Goal: Task Accomplishment & Management: Use online tool/utility

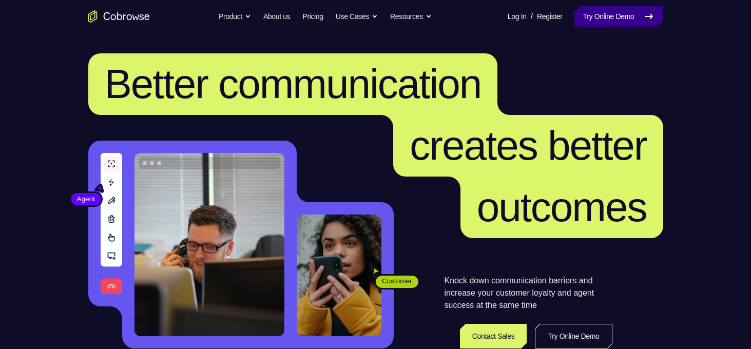
click at [621, 16] on link "Try Online Demo" at bounding box center [618, 16] width 88 height 21
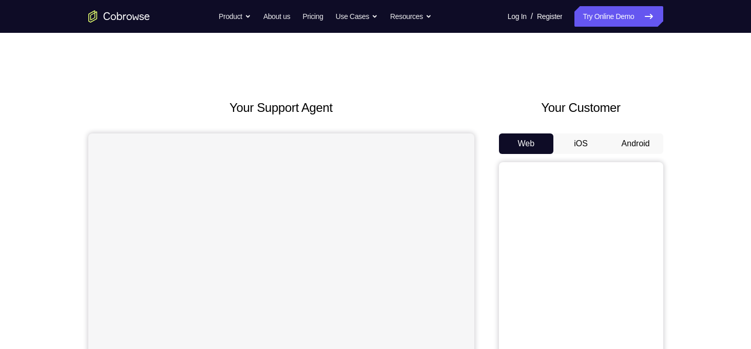
click at [634, 143] on button "Android" at bounding box center [635, 143] width 55 height 21
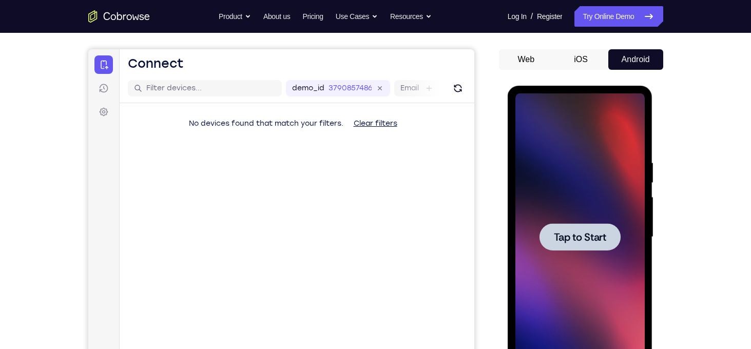
click at [573, 223] on div at bounding box center [579, 236] width 81 height 27
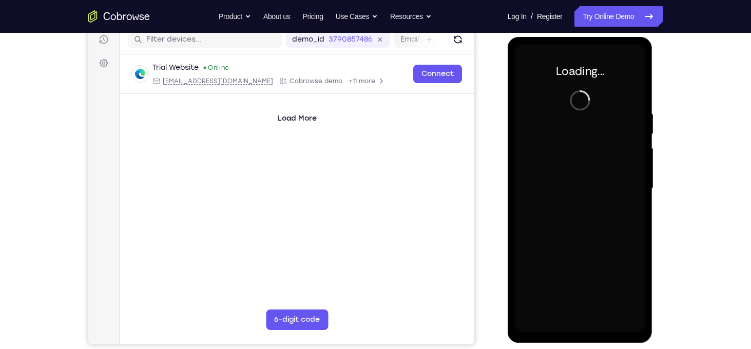
scroll to position [133, 0]
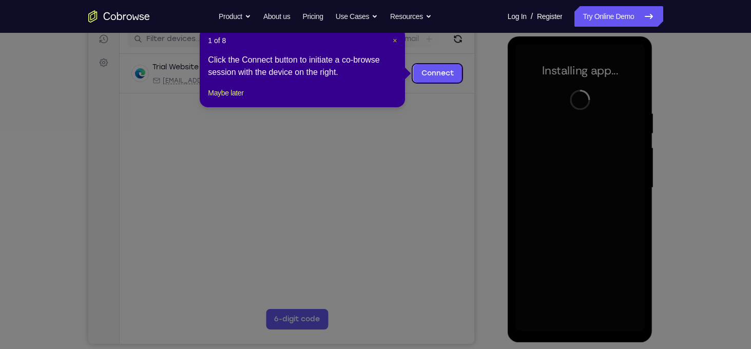
click at [395, 40] on span "×" at bounding box center [395, 40] width 4 height 8
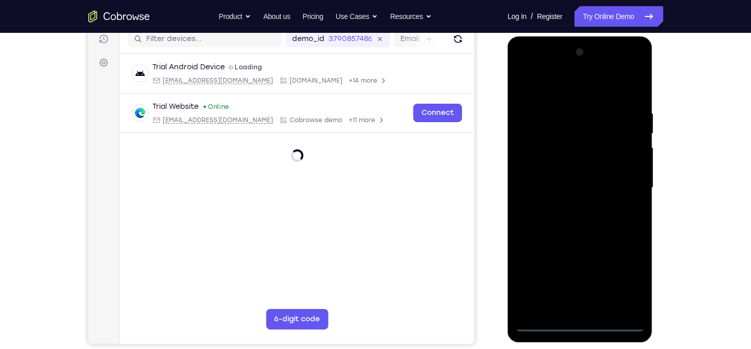
click at [580, 326] on div at bounding box center [579, 187] width 129 height 287
click at [629, 283] on div at bounding box center [579, 187] width 129 height 287
click at [538, 67] on div at bounding box center [579, 187] width 129 height 287
click at [626, 183] on div at bounding box center [579, 187] width 129 height 287
click at [565, 209] on div at bounding box center [579, 187] width 129 height 287
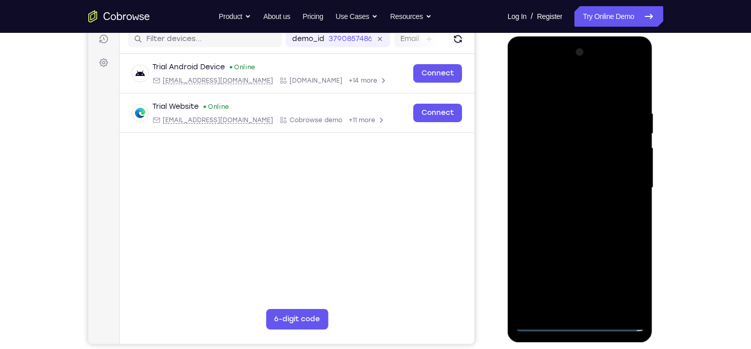
click at [585, 178] on div at bounding box center [579, 187] width 129 height 287
click at [529, 167] on div at bounding box center [579, 187] width 129 height 287
click at [584, 187] on div at bounding box center [579, 187] width 129 height 287
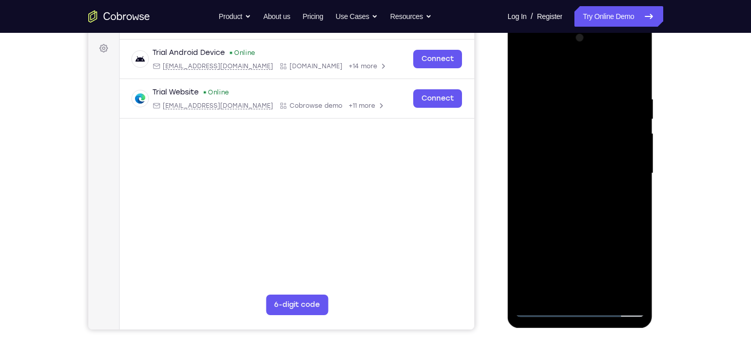
scroll to position [148, 0]
click at [570, 210] on div at bounding box center [579, 173] width 129 height 287
drag, startPoint x: 545, startPoint y: 74, endPoint x: 686, endPoint y: 90, distance: 141.5
click at [654, 90] on html "Online web based iOS Simulators and Android Emulators. Run iPhone, iPad, Mobile…" at bounding box center [580, 176] width 146 height 308
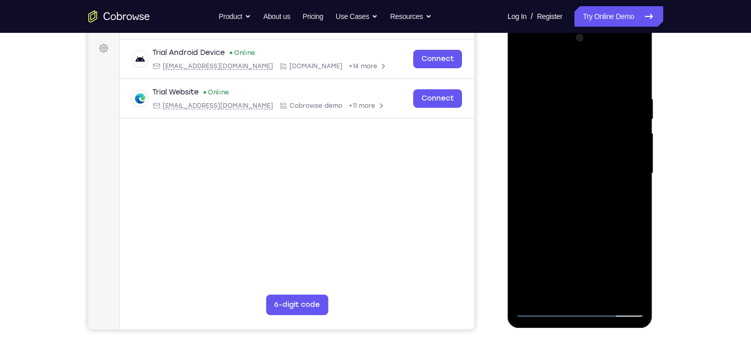
click at [635, 81] on div at bounding box center [579, 173] width 129 height 287
drag, startPoint x: 594, startPoint y: 205, endPoint x: 599, endPoint y: 159, distance: 46.5
click at [599, 159] on div at bounding box center [579, 173] width 129 height 287
click at [637, 177] on div at bounding box center [579, 173] width 129 height 287
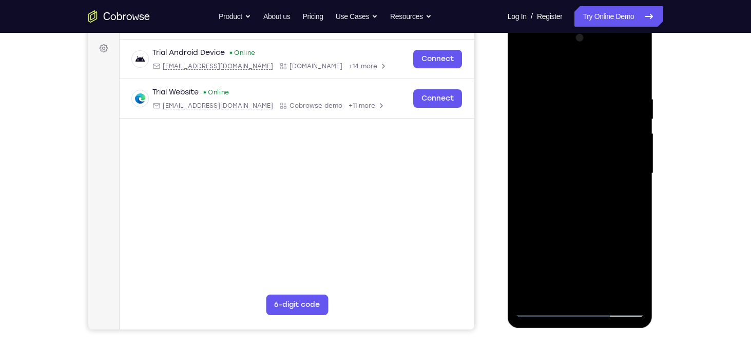
drag, startPoint x: 621, startPoint y: 107, endPoint x: 622, endPoint y: 189, distance: 82.1
click at [622, 189] on div at bounding box center [579, 173] width 129 height 287
click at [635, 70] on div at bounding box center [579, 173] width 129 height 287
click at [606, 94] on div at bounding box center [579, 173] width 129 height 287
click at [561, 104] on div at bounding box center [579, 173] width 129 height 287
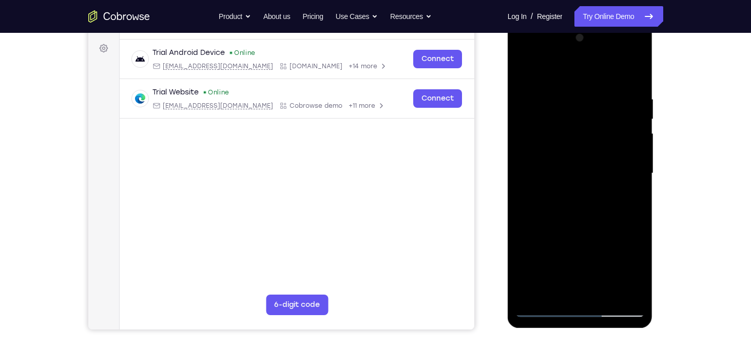
click at [524, 69] on div at bounding box center [579, 173] width 129 height 287
click at [523, 69] on div at bounding box center [579, 173] width 129 height 287
click at [567, 86] on div at bounding box center [579, 173] width 129 height 287
click at [619, 290] on div at bounding box center [579, 173] width 129 height 287
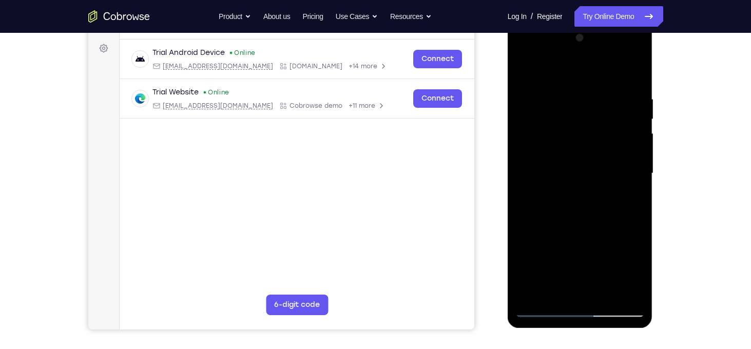
click at [631, 75] on div at bounding box center [579, 173] width 129 height 287
drag, startPoint x: 570, startPoint y: 230, endPoint x: 570, endPoint y: 159, distance: 70.8
click at [570, 159] on div at bounding box center [579, 173] width 129 height 287
click at [521, 239] on div at bounding box center [579, 173] width 129 height 287
click at [534, 238] on div at bounding box center [579, 173] width 129 height 287
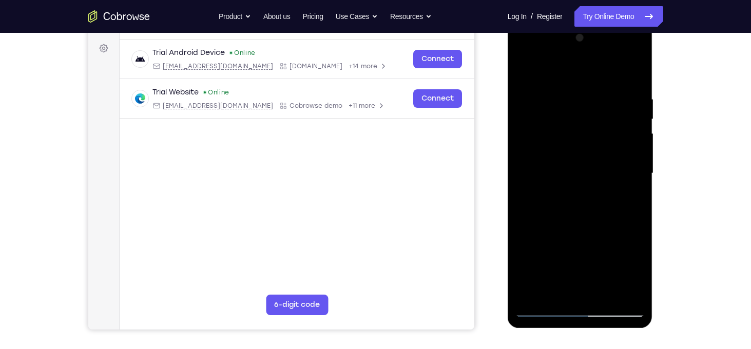
drag, startPoint x: 602, startPoint y: 219, endPoint x: 614, endPoint y: 132, distance: 88.0
click at [614, 132] on div at bounding box center [579, 173] width 129 height 287
drag, startPoint x: 600, startPoint y: 236, endPoint x: 615, endPoint y: 99, distance: 137.8
click at [615, 99] on div at bounding box center [579, 173] width 129 height 287
drag, startPoint x: 598, startPoint y: 228, endPoint x: 613, endPoint y: 61, distance: 167.4
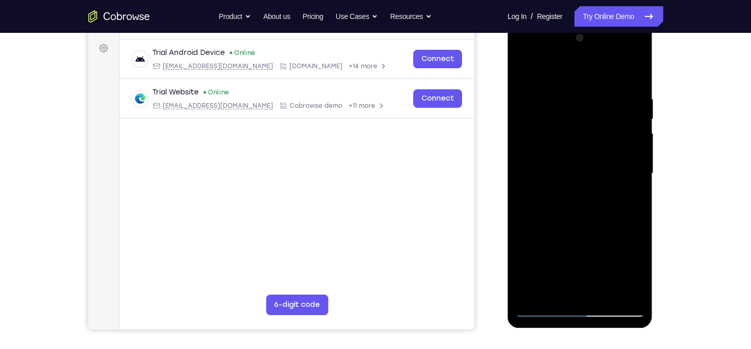
click at [613, 61] on div at bounding box center [579, 173] width 129 height 287
click at [558, 260] on div at bounding box center [579, 173] width 129 height 287
click at [553, 292] on div at bounding box center [579, 173] width 129 height 287
drag, startPoint x: 573, startPoint y: 280, endPoint x: 589, endPoint y: 158, distance: 123.2
click at [589, 158] on div at bounding box center [579, 173] width 129 height 287
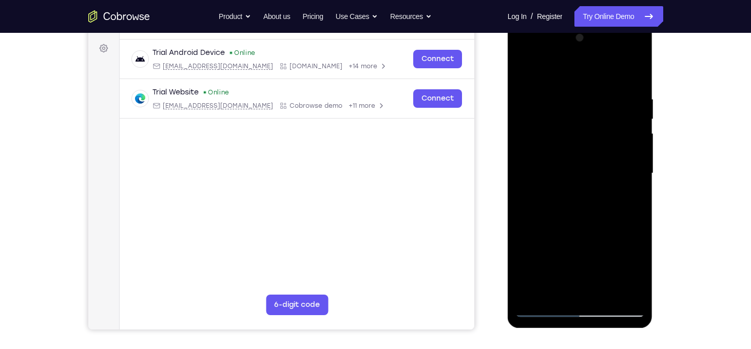
drag, startPoint x: 583, startPoint y: 280, endPoint x: 586, endPoint y: 167, distance: 112.9
click at [586, 167] on div at bounding box center [579, 173] width 129 height 287
click at [524, 227] on div at bounding box center [579, 173] width 129 height 287
drag, startPoint x: 569, startPoint y: 279, endPoint x: 581, endPoint y: 206, distance: 73.9
click at [581, 206] on div at bounding box center [579, 173] width 129 height 287
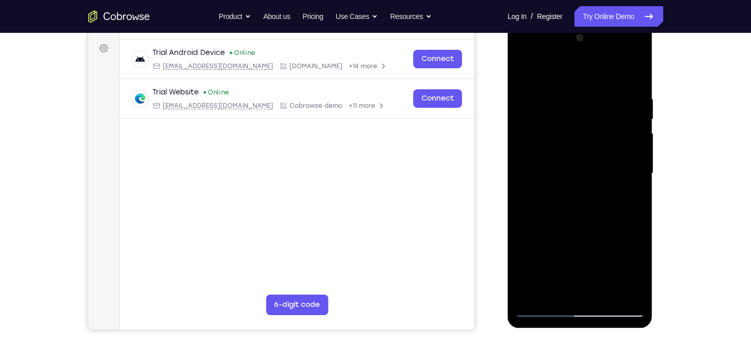
drag, startPoint x: 588, startPoint y: 238, endPoint x: 587, endPoint y: 326, distance: 88.8
click at [587, 326] on div at bounding box center [579, 175] width 145 height 306
drag, startPoint x: 587, startPoint y: 235, endPoint x: 581, endPoint y: 302, distance: 66.9
click at [581, 302] on div at bounding box center [579, 173] width 129 height 287
click at [522, 270] on div at bounding box center [579, 173] width 129 height 287
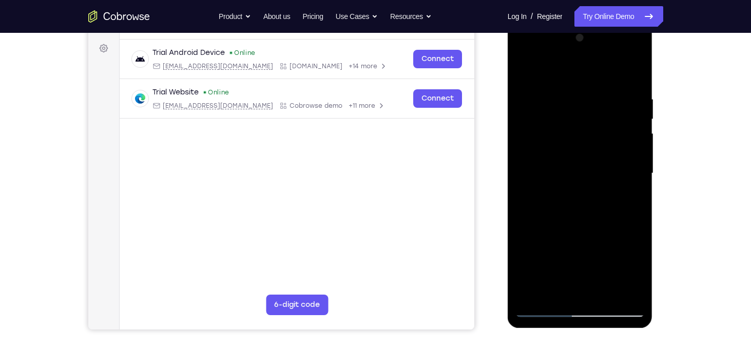
click at [629, 160] on div at bounding box center [579, 173] width 129 height 287
click at [543, 306] on div at bounding box center [579, 173] width 129 height 287
click at [603, 294] on div at bounding box center [579, 173] width 129 height 287
click at [588, 227] on div at bounding box center [579, 173] width 129 height 287
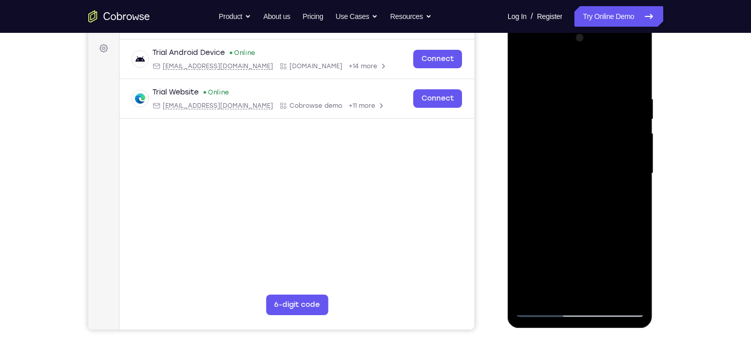
click at [562, 148] on div at bounding box center [579, 173] width 129 height 287
click at [522, 71] on div at bounding box center [579, 173] width 129 height 287
click at [594, 146] on div at bounding box center [579, 173] width 129 height 287
click at [569, 289] on div at bounding box center [579, 173] width 129 height 287
click at [570, 155] on div at bounding box center [579, 173] width 129 height 287
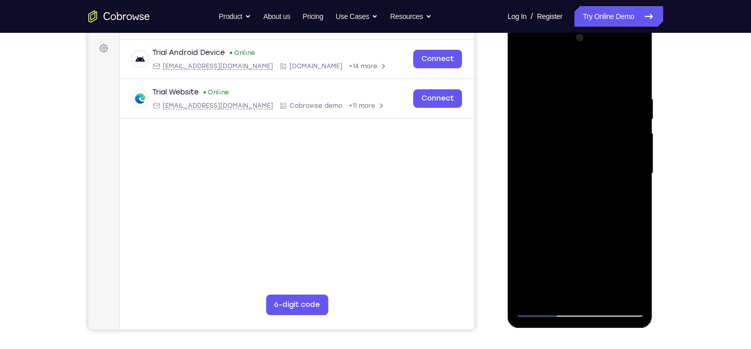
click at [542, 288] on div at bounding box center [579, 173] width 129 height 287
click at [556, 154] on div at bounding box center [579, 173] width 129 height 287
click at [536, 246] on div at bounding box center [579, 173] width 129 height 287
click at [550, 131] on div at bounding box center [579, 173] width 129 height 287
click at [533, 214] on div at bounding box center [579, 173] width 129 height 287
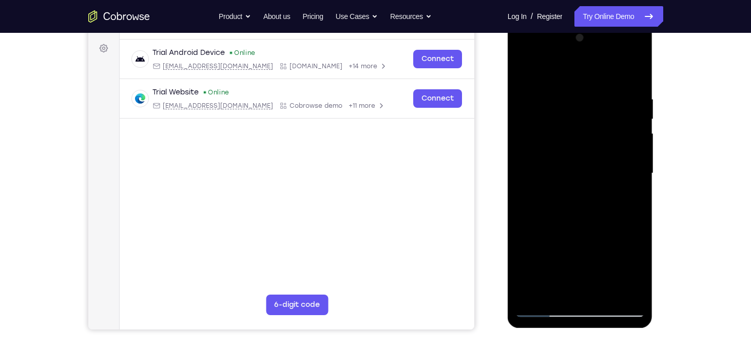
click at [524, 71] on div at bounding box center [579, 173] width 129 height 287
click at [528, 68] on div at bounding box center [579, 173] width 129 height 287
drag, startPoint x: 614, startPoint y: 139, endPoint x: 606, endPoint y: 210, distance: 71.3
click at [606, 210] on div at bounding box center [579, 173] width 129 height 287
click at [629, 294] on div at bounding box center [579, 173] width 129 height 287
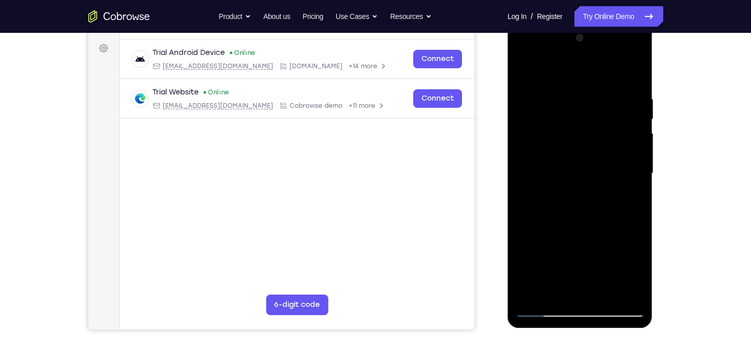
click at [635, 250] on div at bounding box center [579, 173] width 129 height 287
drag, startPoint x: 562, startPoint y: 235, endPoint x: 571, endPoint y: 152, distance: 83.1
click at [571, 152] on div at bounding box center [579, 173] width 129 height 287
click at [526, 70] on div at bounding box center [579, 173] width 129 height 287
click at [530, 287] on div at bounding box center [579, 173] width 129 height 287
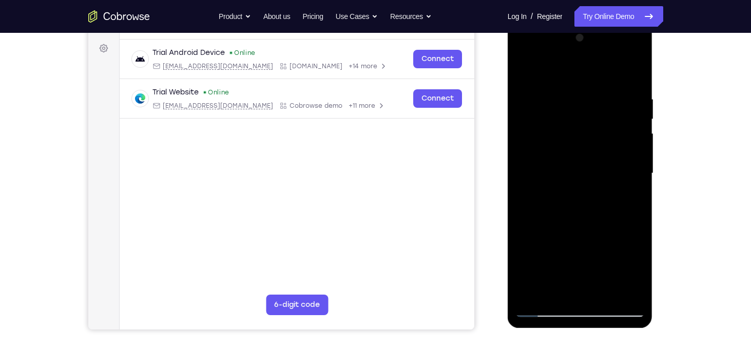
click at [635, 69] on div at bounding box center [579, 173] width 129 height 287
click at [525, 73] on div at bounding box center [579, 173] width 129 height 287
click at [636, 181] on div at bounding box center [579, 173] width 129 height 287
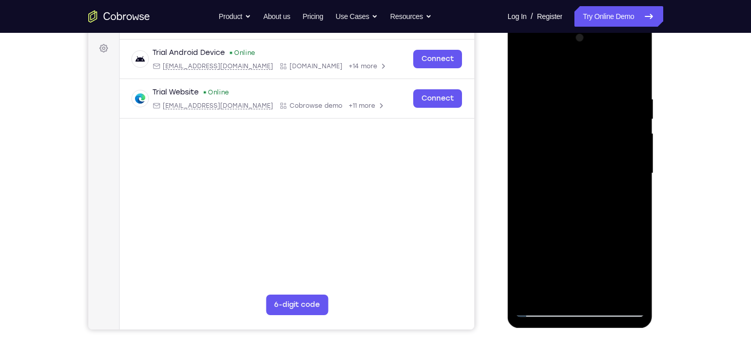
click at [636, 181] on div at bounding box center [579, 173] width 129 height 287
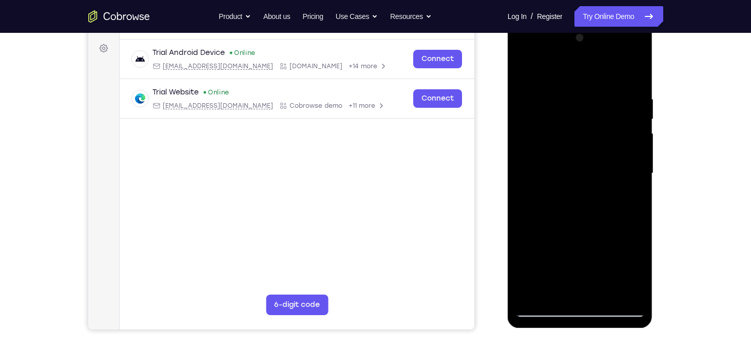
click at [523, 179] on div at bounding box center [579, 173] width 129 height 287
click at [637, 175] on div at bounding box center [579, 173] width 129 height 287
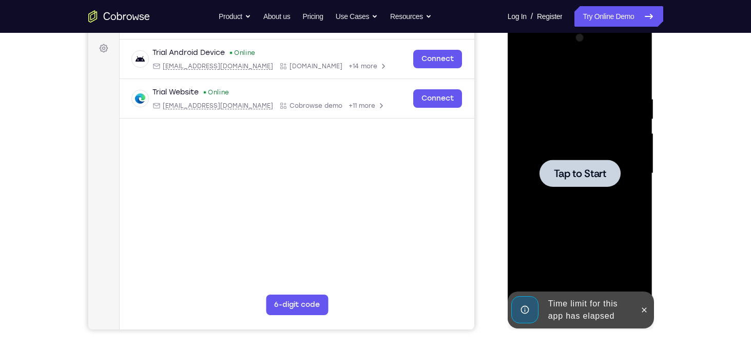
click at [570, 200] on div at bounding box center [579, 173] width 129 height 287
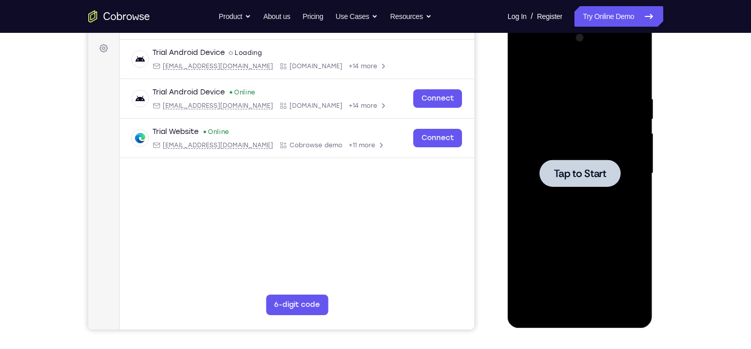
click at [543, 154] on div at bounding box center [579, 173] width 129 height 287
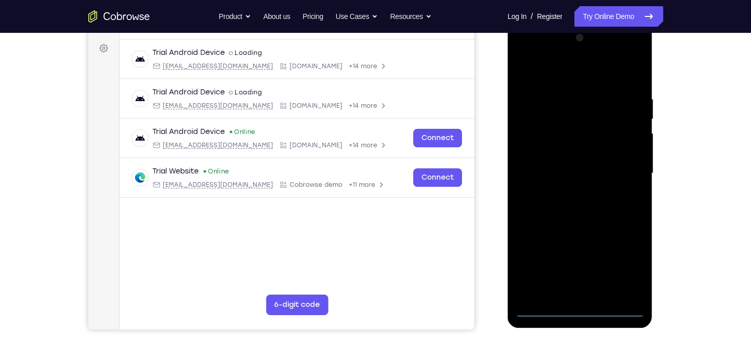
click at [577, 307] on div at bounding box center [579, 173] width 129 height 287
click at [619, 262] on div at bounding box center [579, 173] width 129 height 287
click at [531, 54] on div at bounding box center [579, 173] width 129 height 287
click at [622, 169] on div at bounding box center [579, 173] width 129 height 287
click at [594, 294] on div at bounding box center [579, 173] width 129 height 287
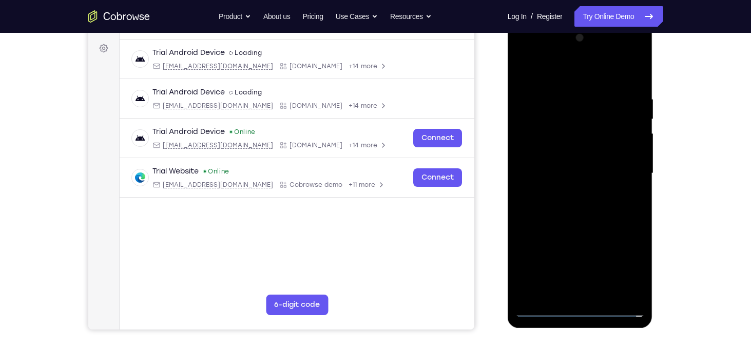
click at [575, 166] on div at bounding box center [579, 173] width 129 height 287
click at [565, 159] on div at bounding box center [579, 173] width 129 height 287
click at [548, 178] on div at bounding box center [579, 173] width 129 height 287
drag, startPoint x: 575, startPoint y: 79, endPoint x: 695, endPoint y: 83, distance: 119.6
click at [654, 83] on html "Online web based iOS Simulators and Android Emulators. Run iPhone, iPad, Mobile…" at bounding box center [580, 176] width 146 height 308
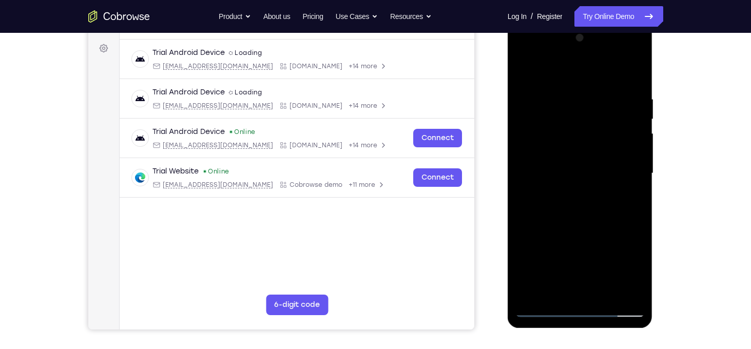
click at [633, 82] on div at bounding box center [579, 173] width 129 height 287
drag, startPoint x: 599, startPoint y: 214, endPoint x: 606, endPoint y: 170, distance: 44.6
click at [606, 170] on div at bounding box center [579, 173] width 129 height 287
click at [637, 178] on div at bounding box center [579, 173] width 129 height 287
drag, startPoint x: 563, startPoint y: 220, endPoint x: 567, endPoint y: 163, distance: 56.5
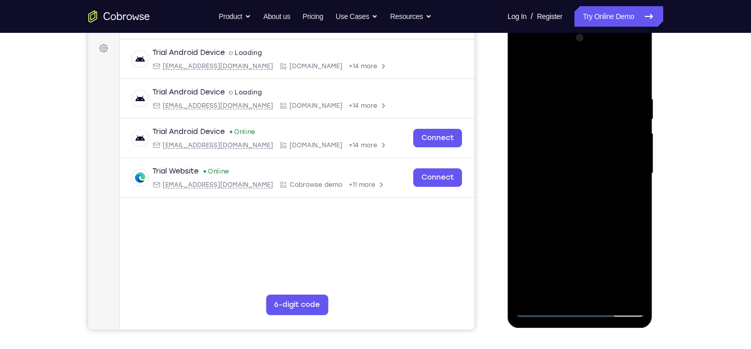
click at [567, 163] on div at bounding box center [579, 173] width 129 height 287
click at [523, 217] on div at bounding box center [579, 173] width 129 height 287
click at [537, 217] on div at bounding box center [579, 173] width 129 height 287
click at [566, 258] on div at bounding box center [579, 173] width 129 height 287
click at [555, 290] on div at bounding box center [579, 173] width 129 height 287
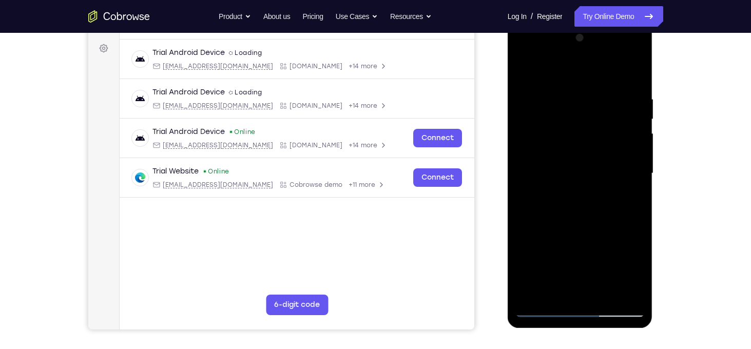
drag, startPoint x: 558, startPoint y: 265, endPoint x: 585, endPoint y: 180, distance: 89.1
click at [585, 180] on div at bounding box center [579, 173] width 129 height 287
drag, startPoint x: 558, startPoint y: 275, endPoint x: 586, endPoint y: 189, distance: 90.2
click at [586, 189] on div at bounding box center [579, 173] width 129 height 287
drag, startPoint x: 560, startPoint y: 268, endPoint x: 574, endPoint y: 215, distance: 55.1
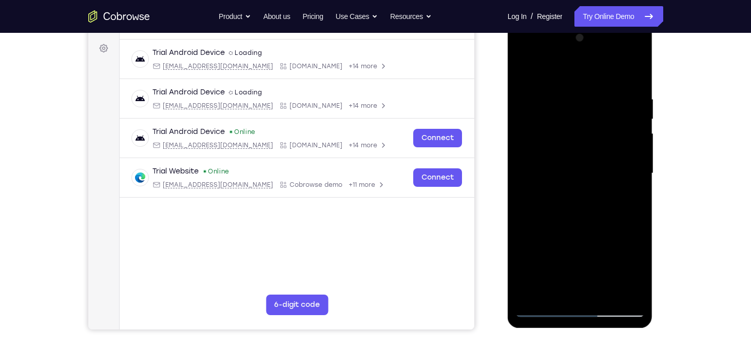
click at [574, 215] on div at bounding box center [579, 173] width 129 height 287
click at [525, 276] on div at bounding box center [579, 173] width 129 height 287
click at [522, 235] on div at bounding box center [579, 173] width 129 height 287
click at [632, 159] on div at bounding box center [579, 173] width 129 height 287
click at [525, 70] on div at bounding box center [579, 173] width 129 height 287
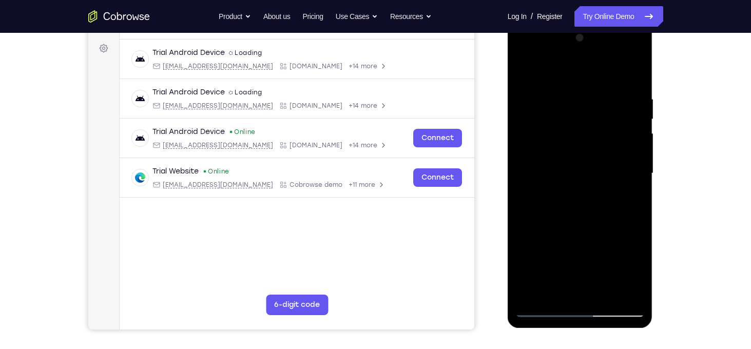
drag, startPoint x: 575, startPoint y: 230, endPoint x: 584, endPoint y: 174, distance: 56.7
click at [584, 174] on div at bounding box center [579, 173] width 129 height 287
click at [635, 161] on div at bounding box center [579, 173] width 129 height 287
click at [602, 298] on div at bounding box center [579, 173] width 129 height 287
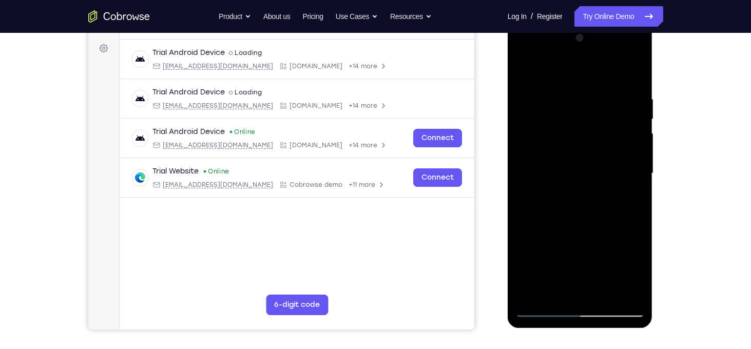
click at [576, 228] on div at bounding box center [579, 173] width 129 height 287
click at [574, 147] on div at bounding box center [579, 173] width 129 height 287
click at [587, 253] on div at bounding box center [579, 173] width 129 height 287
click at [621, 253] on div at bounding box center [579, 173] width 129 height 287
click at [628, 200] on div at bounding box center [579, 173] width 129 height 287
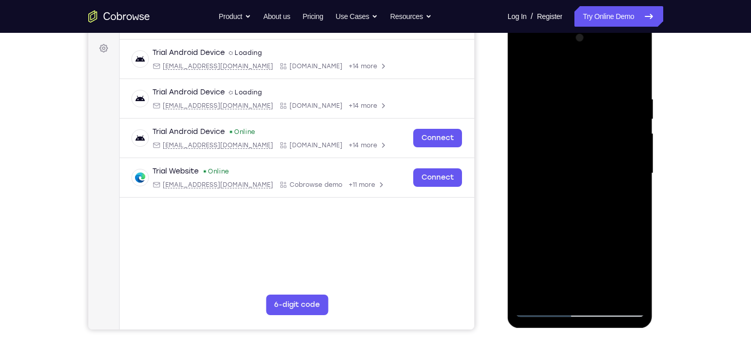
click at [604, 129] on div at bounding box center [579, 173] width 129 height 287
click at [627, 218] on div at bounding box center [579, 173] width 129 height 287
click at [627, 199] on div at bounding box center [579, 173] width 129 height 287
click at [550, 199] on div at bounding box center [579, 173] width 129 height 287
click at [626, 201] on div at bounding box center [579, 173] width 129 height 287
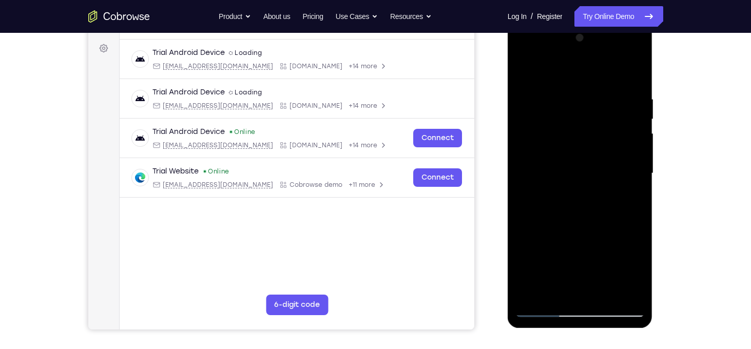
click at [524, 75] on div at bounding box center [579, 173] width 129 height 287
drag, startPoint x: 575, startPoint y: 257, endPoint x: 584, endPoint y: 149, distance: 108.7
click at [584, 149] on div at bounding box center [579, 173] width 129 height 287
click at [543, 306] on div at bounding box center [579, 173] width 129 height 287
click at [525, 72] on div at bounding box center [579, 173] width 129 height 287
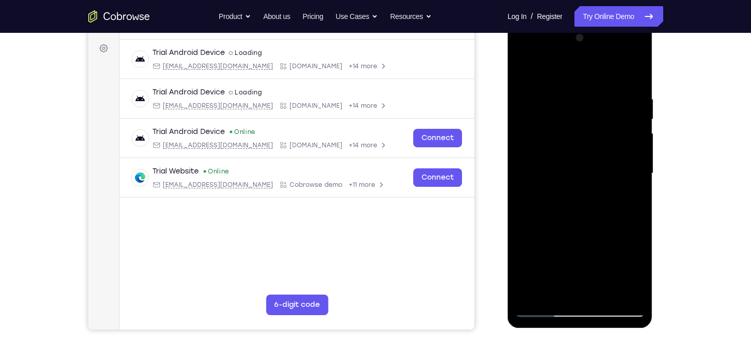
click at [525, 72] on div at bounding box center [579, 173] width 129 height 287
click at [562, 85] on div at bounding box center [579, 173] width 129 height 287
click at [621, 291] on div at bounding box center [579, 173] width 129 height 287
click at [633, 176] on div at bounding box center [579, 173] width 129 height 287
click at [623, 291] on div at bounding box center [579, 173] width 129 height 287
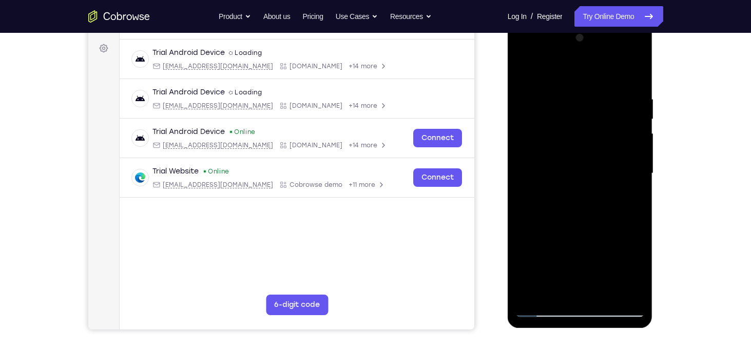
click at [631, 75] on div at bounding box center [579, 173] width 129 height 287
click at [622, 81] on div at bounding box center [579, 173] width 129 height 287
click at [618, 289] on div at bounding box center [579, 173] width 129 height 287
click at [628, 194] on div at bounding box center [579, 173] width 129 height 287
click at [618, 289] on div at bounding box center [579, 173] width 129 height 287
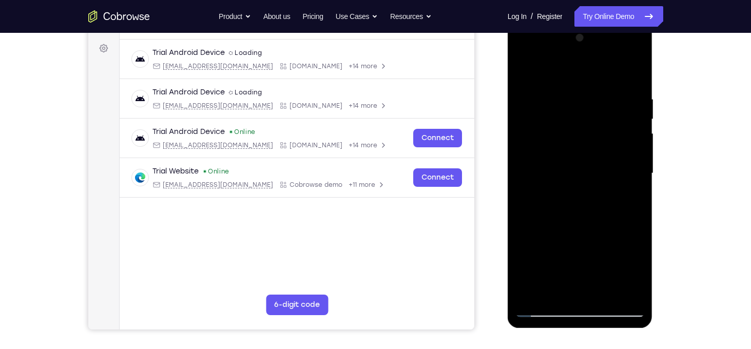
click at [628, 191] on div at bounding box center [579, 173] width 129 height 287
click at [618, 290] on div at bounding box center [579, 173] width 129 height 287
click at [626, 202] on div at bounding box center [579, 173] width 129 height 287
click at [630, 171] on div at bounding box center [579, 173] width 129 height 287
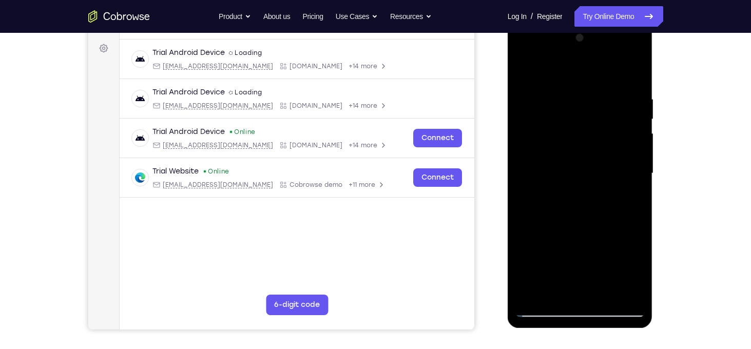
click at [630, 171] on div at bounding box center [579, 173] width 129 height 287
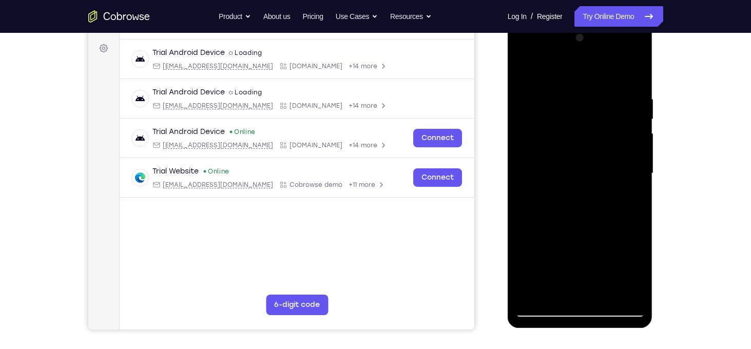
click at [634, 162] on div at bounding box center [579, 173] width 129 height 287
click at [621, 290] on div at bounding box center [579, 173] width 129 height 287
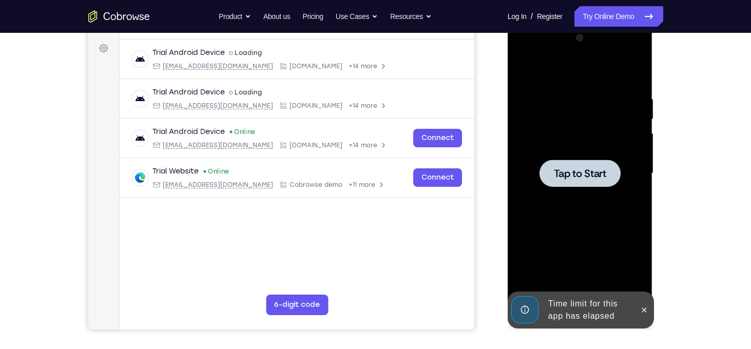
click at [545, 153] on div at bounding box center [579, 173] width 129 height 287
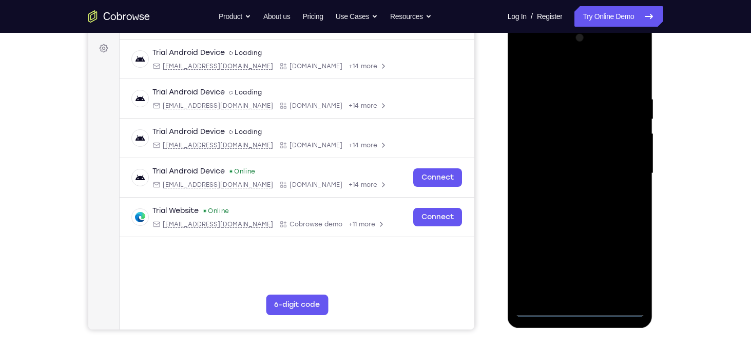
click at [582, 307] on div at bounding box center [579, 173] width 129 height 287
click at [623, 259] on div at bounding box center [579, 173] width 129 height 287
click at [528, 54] on div at bounding box center [579, 173] width 129 height 287
click at [624, 174] on div at bounding box center [579, 173] width 129 height 287
click at [565, 194] on div at bounding box center [579, 173] width 129 height 287
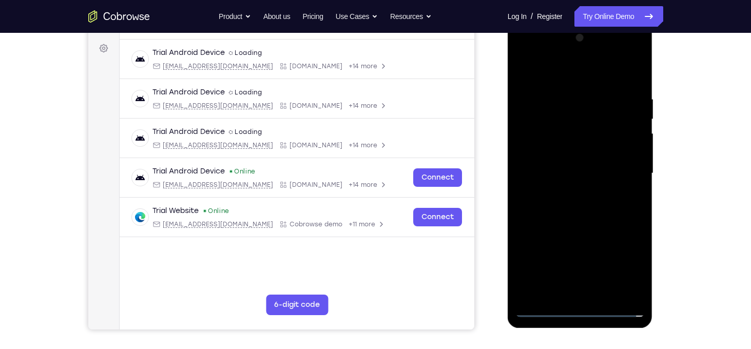
click at [567, 171] on div at bounding box center [579, 173] width 129 height 287
click at [554, 158] on div at bounding box center [579, 173] width 129 height 287
click at [552, 174] on div at bounding box center [579, 173] width 129 height 287
drag, startPoint x: 562, startPoint y: 75, endPoint x: 668, endPoint y: 75, distance: 105.2
click at [654, 75] on html "Online web based iOS Simulators and Android Emulators. Run iPhone, iPad, Mobile…" at bounding box center [580, 176] width 146 height 308
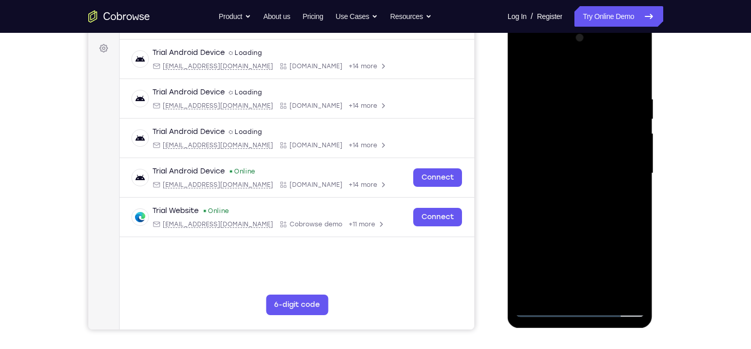
click at [632, 84] on div at bounding box center [579, 173] width 129 height 287
click at [564, 104] on div at bounding box center [579, 173] width 129 height 287
click at [633, 74] on div at bounding box center [579, 173] width 129 height 287
click at [598, 95] on div at bounding box center [579, 173] width 129 height 287
click at [632, 150] on div at bounding box center [579, 173] width 129 height 287
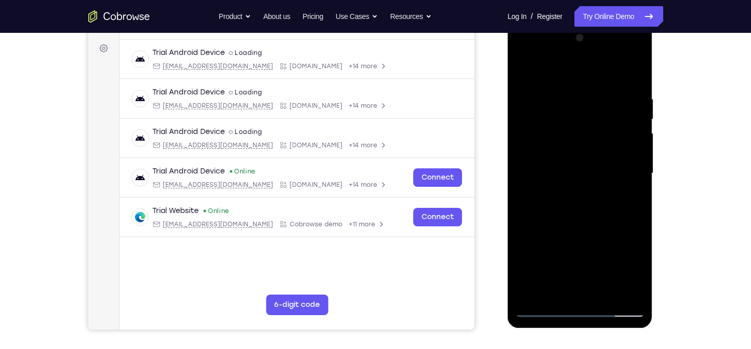
click at [632, 150] on div at bounding box center [579, 173] width 129 height 287
click at [637, 294] on div at bounding box center [579, 173] width 129 height 287
click at [637, 292] on div at bounding box center [579, 173] width 129 height 287
click at [633, 73] on div at bounding box center [579, 173] width 129 height 287
click at [604, 298] on div at bounding box center [579, 173] width 129 height 287
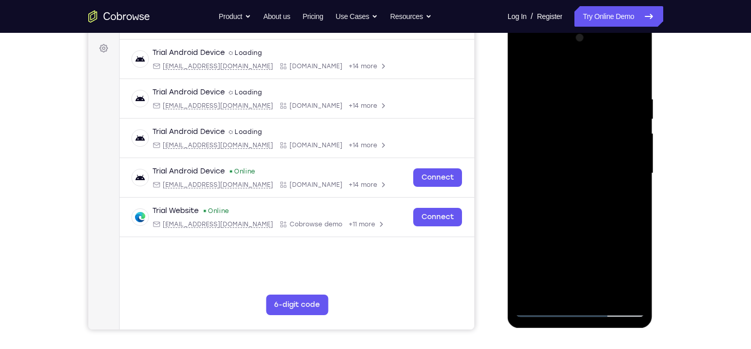
click at [595, 228] on div at bounding box center [579, 173] width 129 height 287
click at [590, 143] on div at bounding box center [579, 173] width 129 height 287
click at [545, 291] on div at bounding box center [579, 173] width 129 height 287
click at [523, 70] on div at bounding box center [579, 173] width 129 height 287
click at [523, 72] on div at bounding box center [579, 173] width 129 height 287
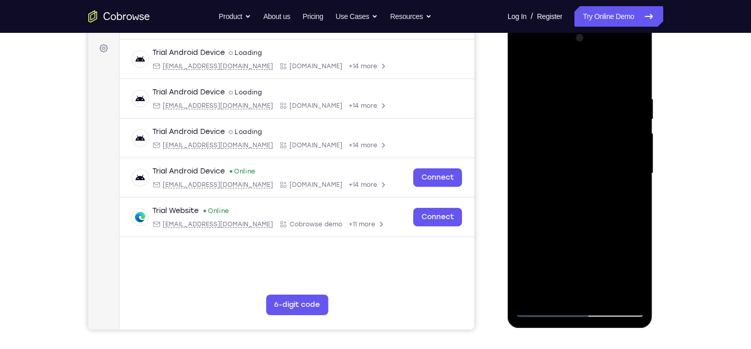
click at [523, 72] on div at bounding box center [579, 173] width 129 height 287
click at [577, 85] on div at bounding box center [579, 173] width 129 height 287
click at [569, 110] on div at bounding box center [579, 173] width 129 height 287
click at [555, 79] on div at bounding box center [579, 173] width 129 height 287
click at [522, 80] on div at bounding box center [579, 173] width 129 height 287
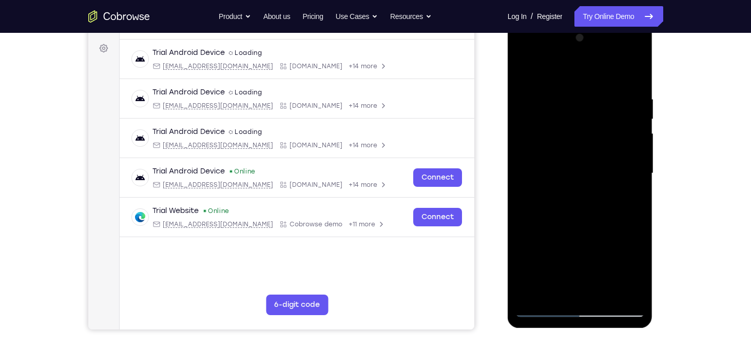
click at [524, 109] on div at bounding box center [579, 173] width 129 height 287
click at [524, 80] on div at bounding box center [579, 173] width 129 height 287
click at [550, 173] on div at bounding box center [579, 173] width 129 height 287
click at [630, 201] on div at bounding box center [579, 173] width 129 height 287
click at [517, 68] on div at bounding box center [579, 173] width 129 height 287
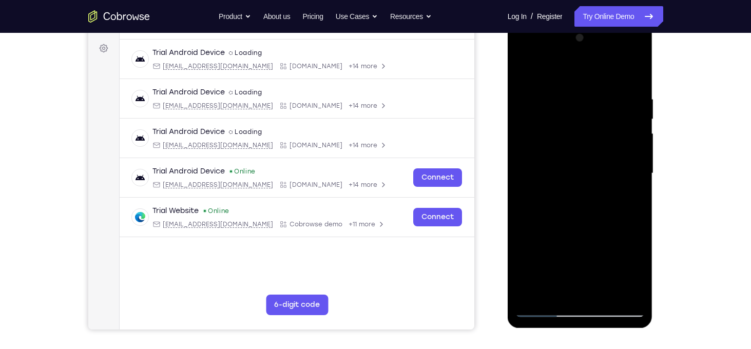
click at [524, 72] on div at bounding box center [579, 173] width 129 height 287
click at [637, 206] on div at bounding box center [579, 173] width 129 height 287
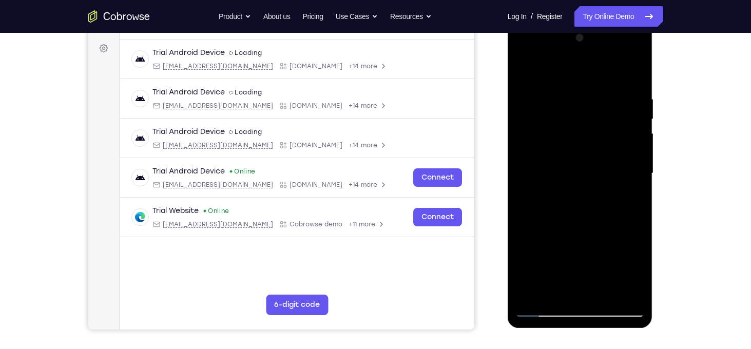
click at [637, 206] on div at bounding box center [579, 173] width 129 height 287
click at [636, 149] on div at bounding box center [579, 173] width 129 height 287
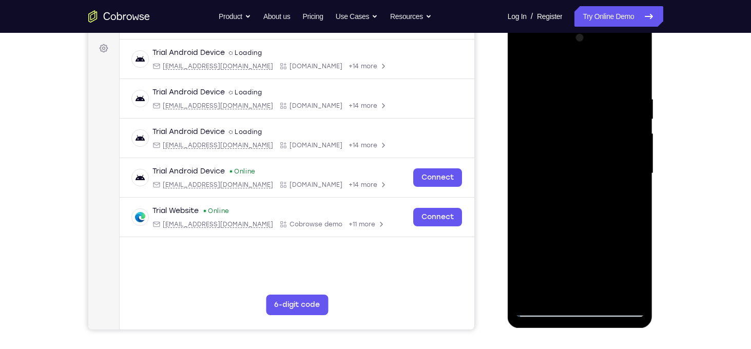
click at [636, 149] on div at bounding box center [579, 173] width 129 height 287
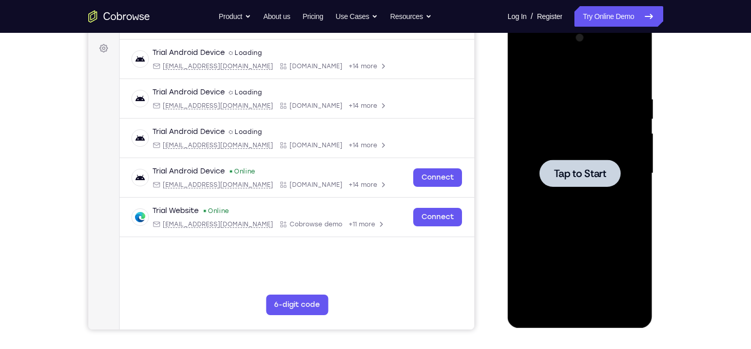
click at [613, 167] on div at bounding box center [579, 173] width 81 height 27
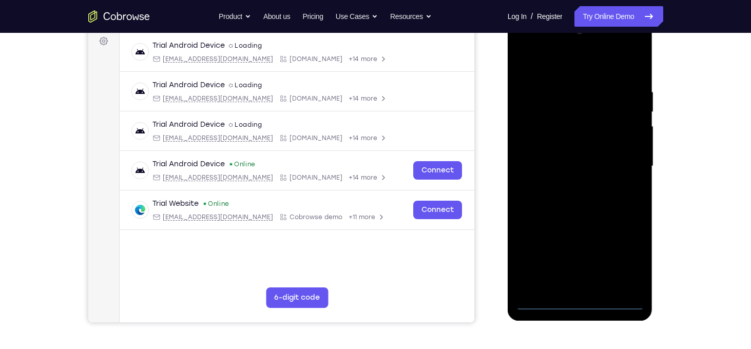
scroll to position [156, 0]
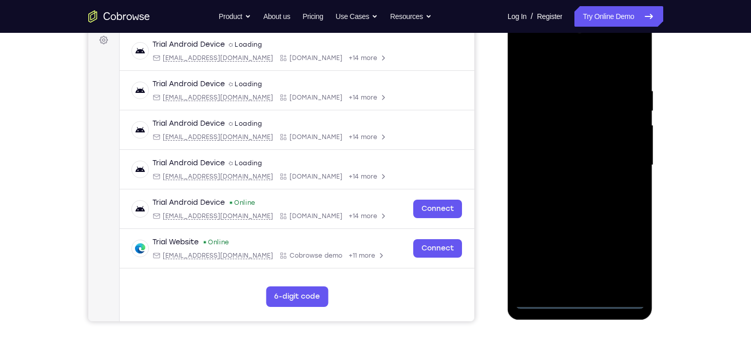
click at [575, 304] on div at bounding box center [579, 165] width 129 height 287
click at [622, 259] on div at bounding box center [579, 165] width 129 height 287
click at [581, 305] on div at bounding box center [579, 165] width 129 height 287
click at [616, 253] on div at bounding box center [579, 165] width 129 height 287
click at [521, 48] on div at bounding box center [579, 165] width 129 height 287
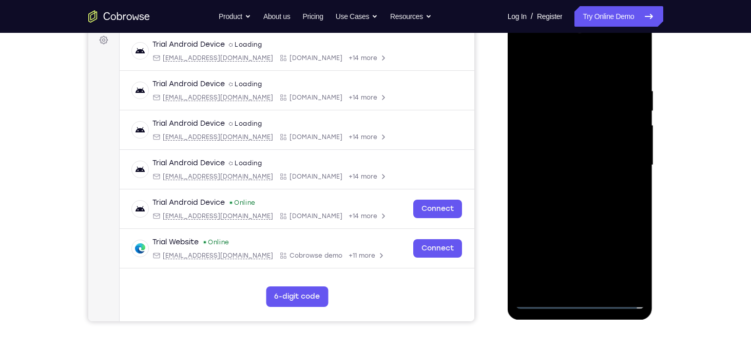
click at [626, 163] on div at bounding box center [579, 165] width 129 height 287
click at [573, 185] on div at bounding box center [579, 165] width 129 height 287
click at [571, 151] on div at bounding box center [579, 165] width 129 height 287
click at [542, 141] on div at bounding box center [579, 165] width 129 height 287
click at [563, 162] on div at bounding box center [579, 165] width 129 height 287
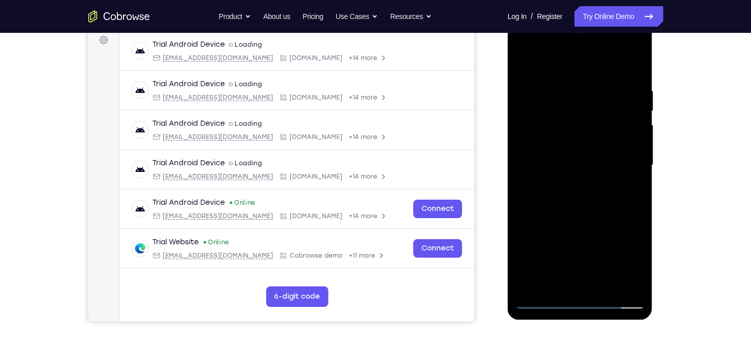
click at [563, 162] on div at bounding box center [579, 165] width 129 height 287
click at [561, 197] on div at bounding box center [579, 165] width 129 height 287
click at [634, 283] on div at bounding box center [579, 165] width 129 height 287
click at [606, 214] on div at bounding box center [579, 165] width 129 height 287
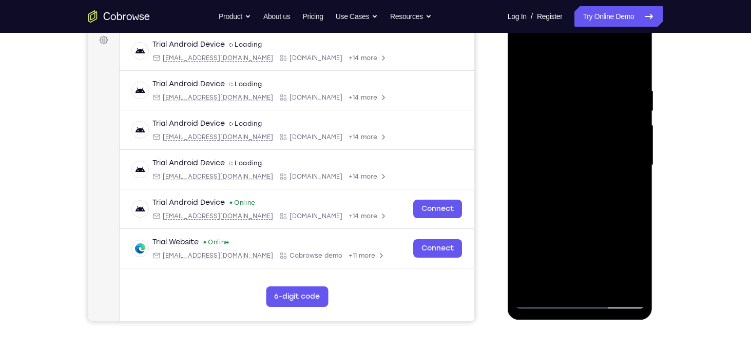
click at [606, 285] on div at bounding box center [579, 165] width 129 height 287
click at [600, 224] on div at bounding box center [579, 165] width 129 height 287
click at [541, 300] on div at bounding box center [579, 165] width 129 height 287
click at [602, 86] on div at bounding box center [579, 165] width 129 height 287
click at [621, 284] on div at bounding box center [579, 165] width 129 height 287
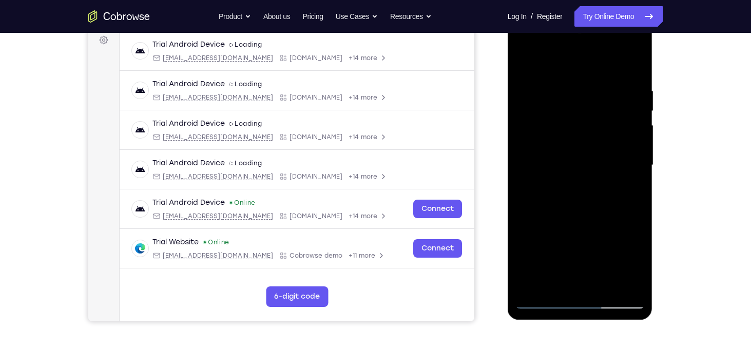
click at [638, 214] on div at bounding box center [579, 165] width 129 height 287
click at [541, 305] on div at bounding box center [579, 165] width 129 height 287
click at [565, 92] on div at bounding box center [579, 165] width 129 height 287
click at [543, 302] on div at bounding box center [579, 165] width 129 height 287
